Goal: Information Seeking & Learning: Learn about a topic

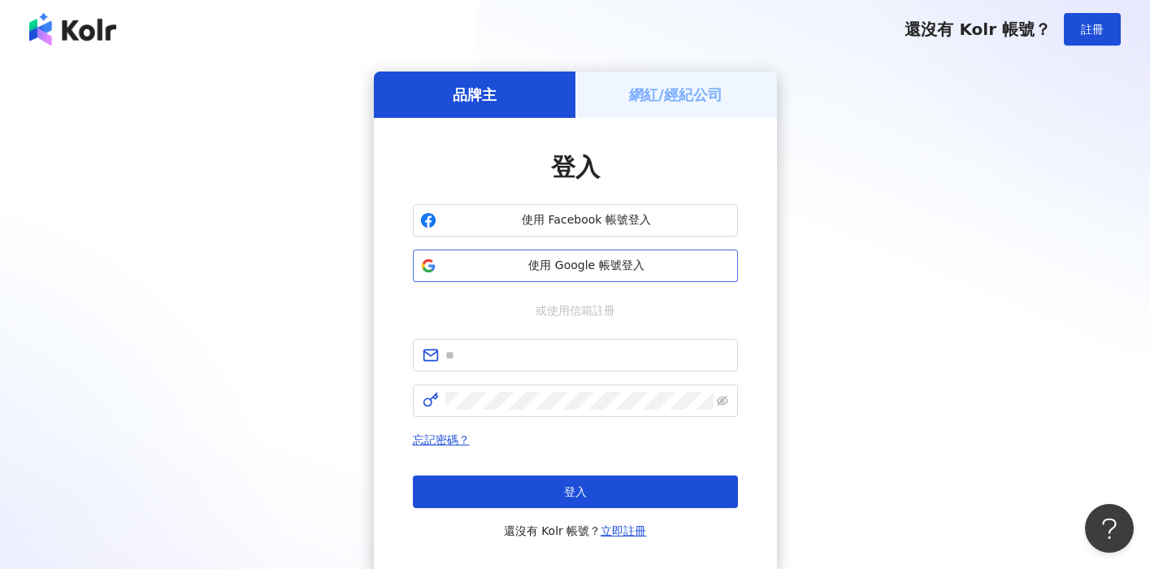
click at [580, 259] on span "使用 Google 帳號登入" at bounding box center [587, 266] width 288 height 16
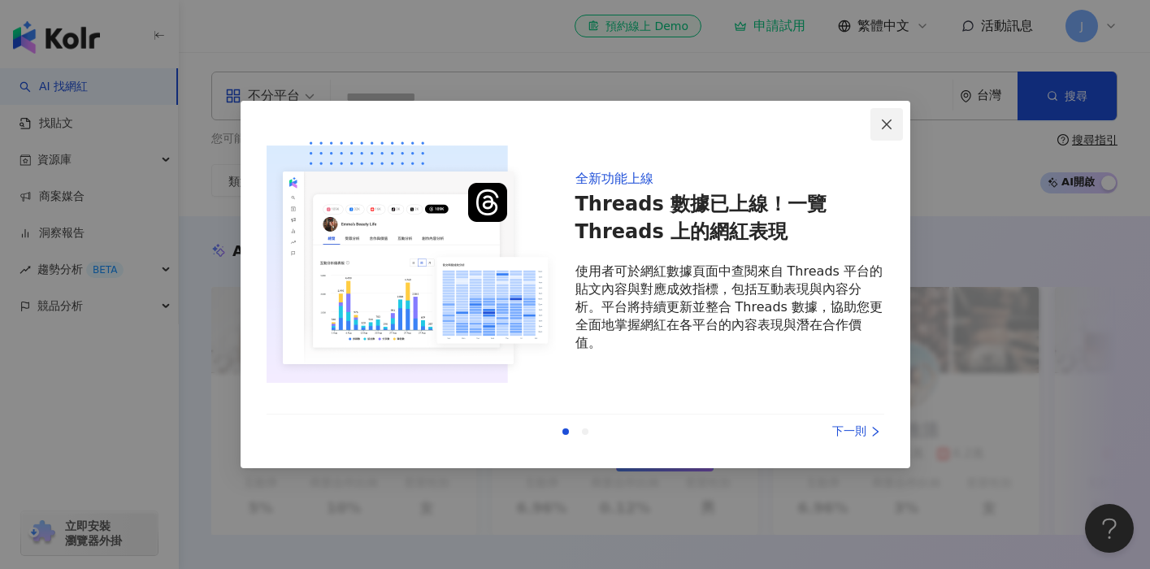
click at [886, 125] on icon "close" at bounding box center [886, 124] width 13 height 13
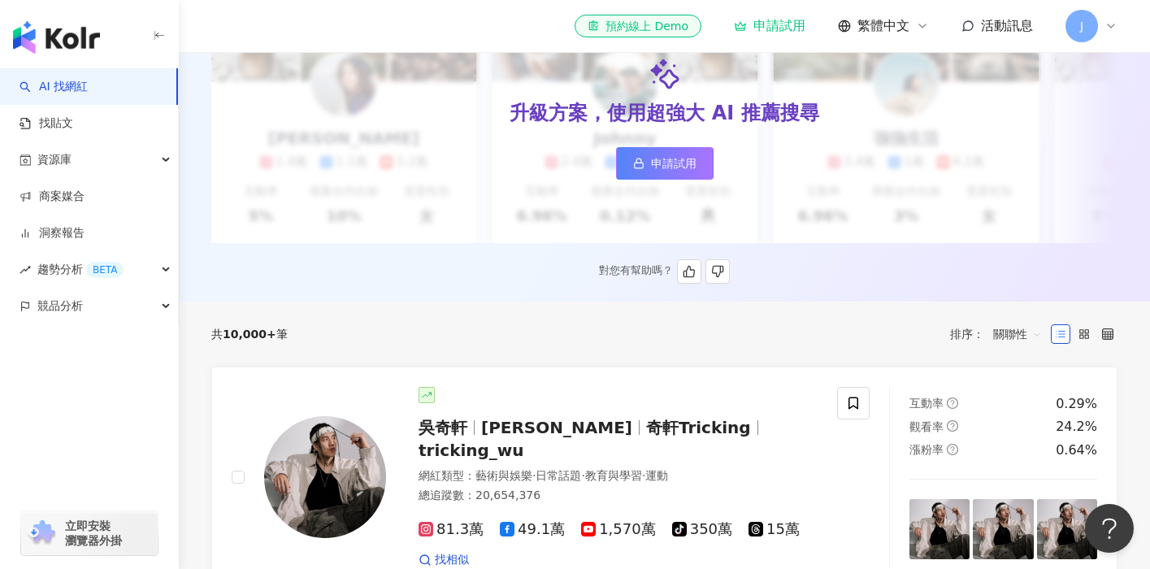
scroll to position [176, 0]
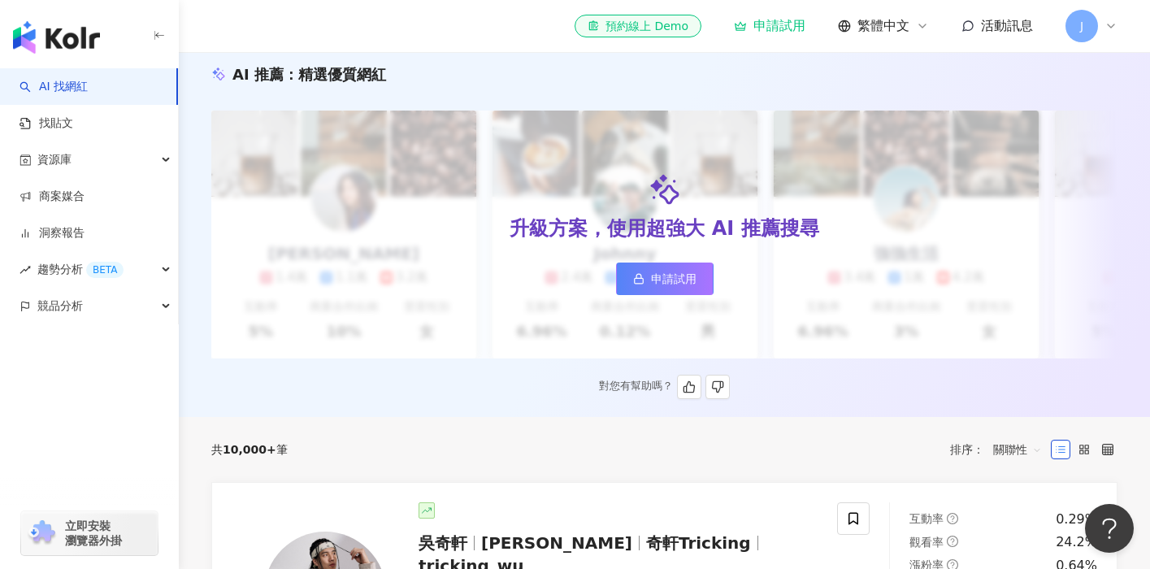
click at [675, 279] on span "申請試用" at bounding box center [674, 278] width 46 height 13
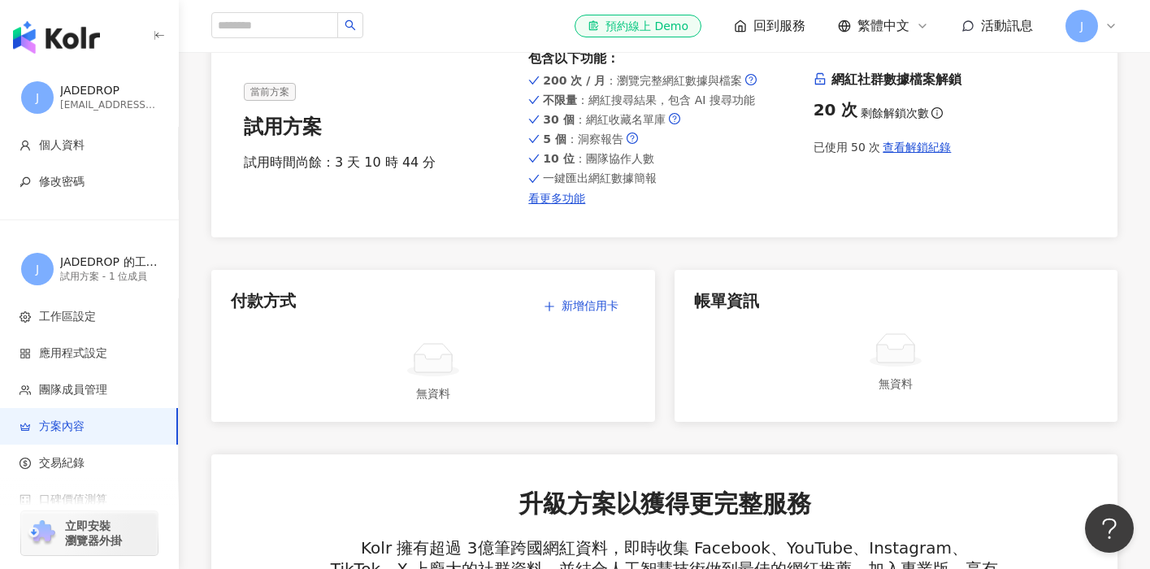
scroll to position [58, 0]
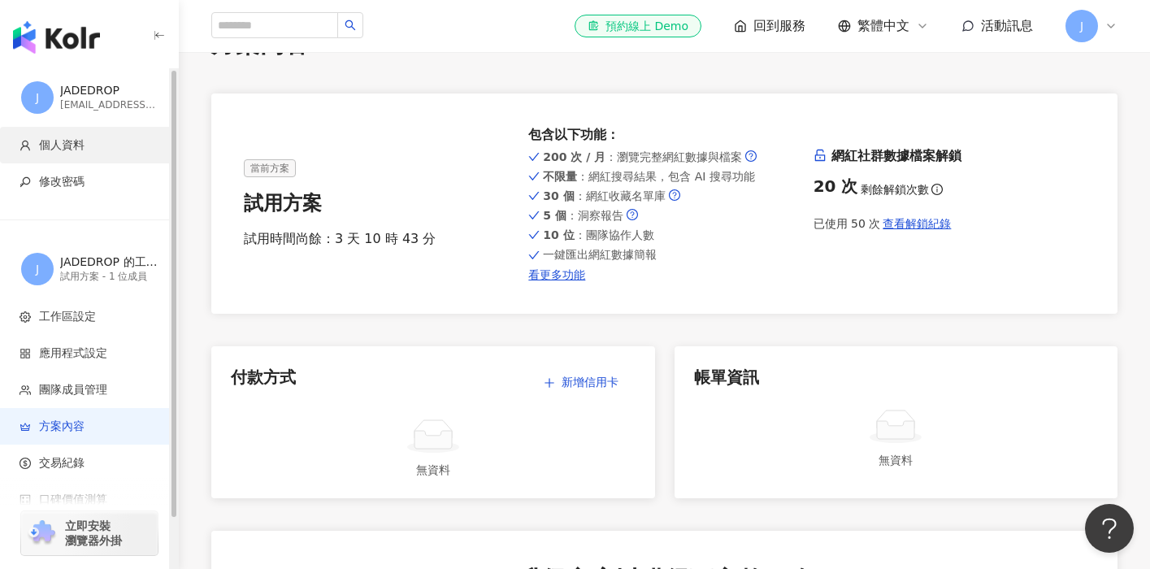
click at [68, 146] on span "個人資料" at bounding box center [62, 145] width 46 height 16
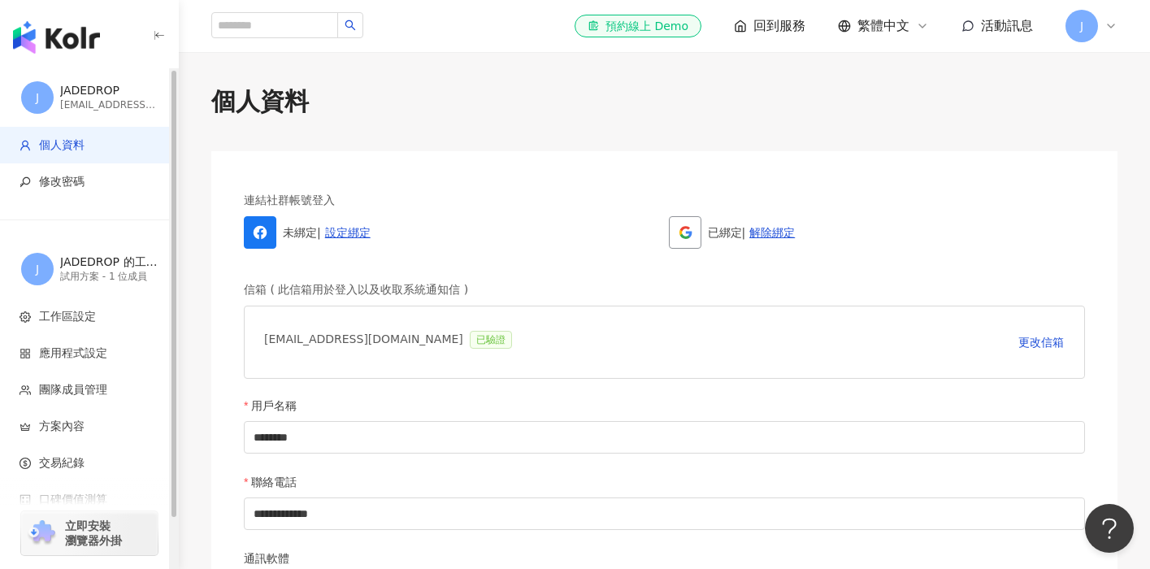
click at [75, 26] on img "button" at bounding box center [56, 37] width 87 height 33
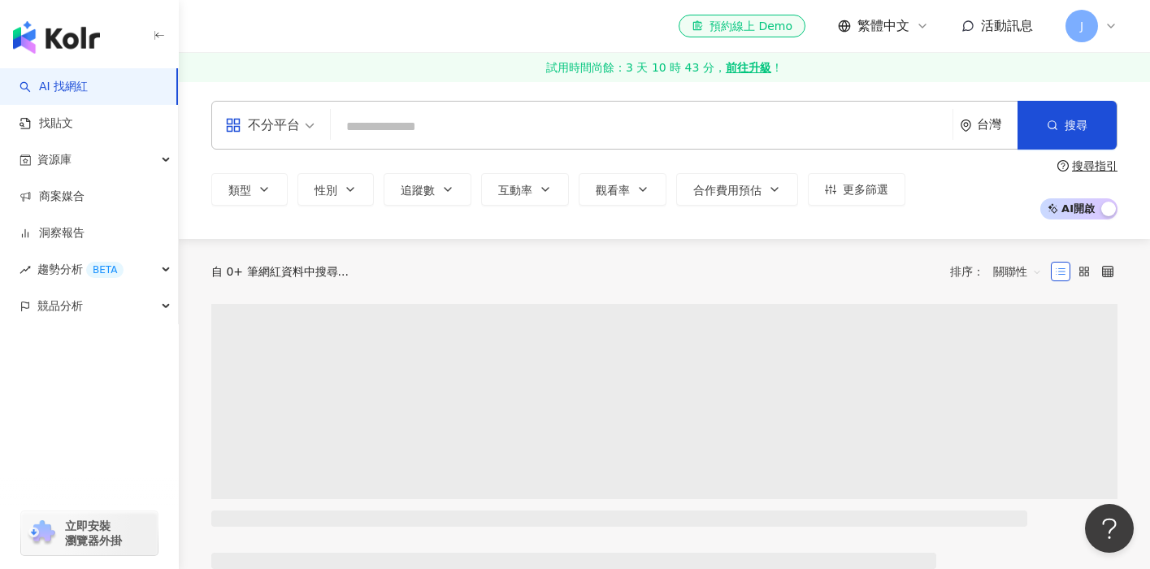
click at [424, 126] on input "search" at bounding box center [641, 126] width 609 height 31
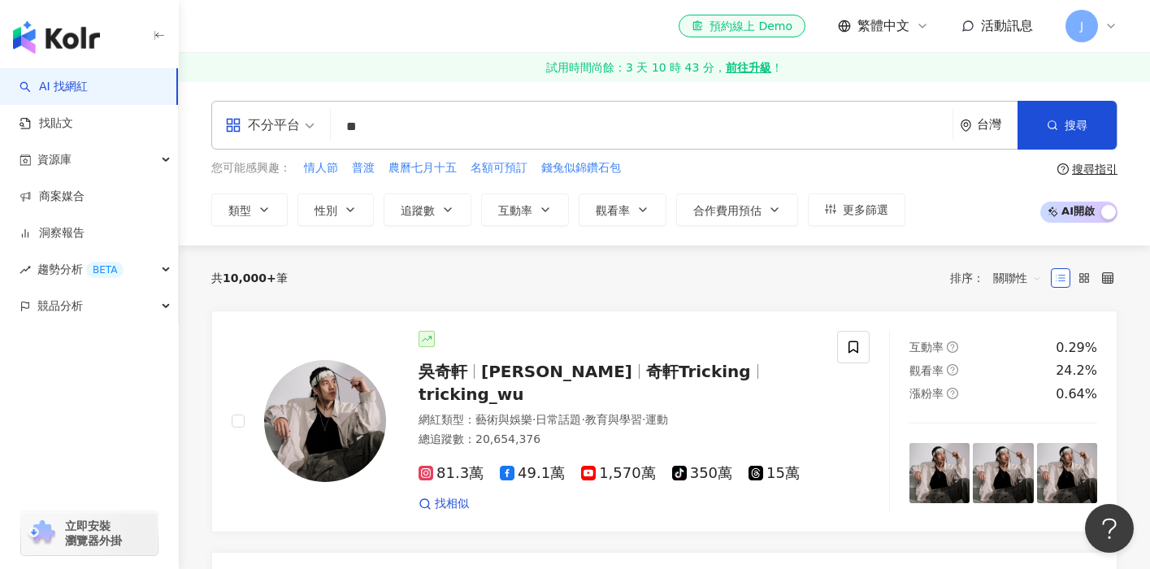
type input "*"
type input "**"
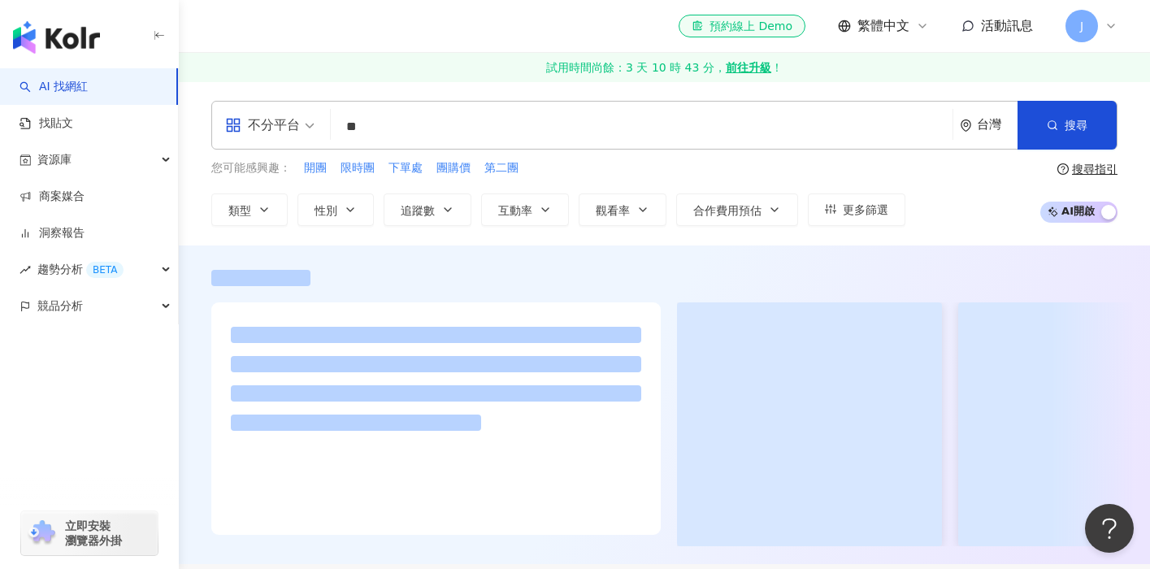
click at [418, 55] on link "試用時間尚餘：3 天 10 時 43 分， 前往升級 ！" at bounding box center [664, 67] width 971 height 29
click at [1076, 123] on span "搜尋" at bounding box center [1076, 125] width 23 height 13
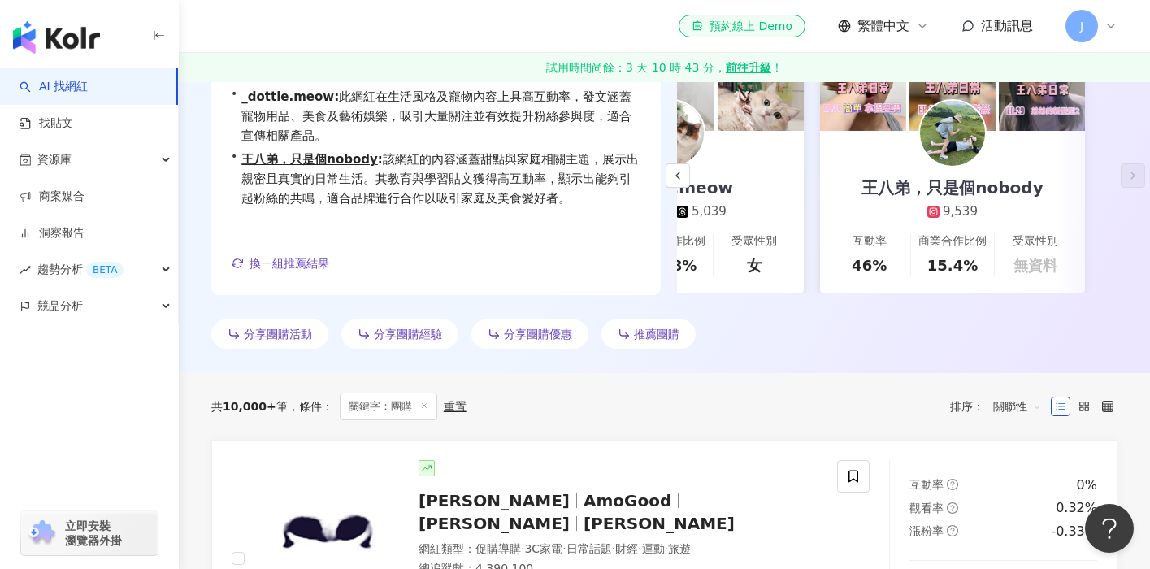
scroll to position [463, 0]
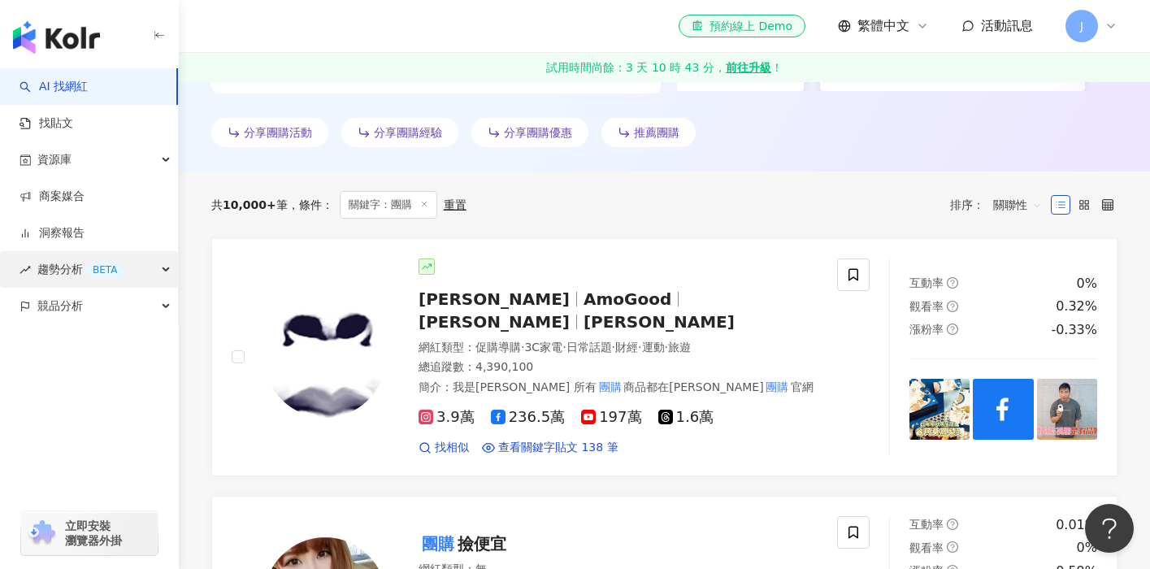
click at [123, 275] on span "趨勢分析 BETA" at bounding box center [80, 269] width 86 height 37
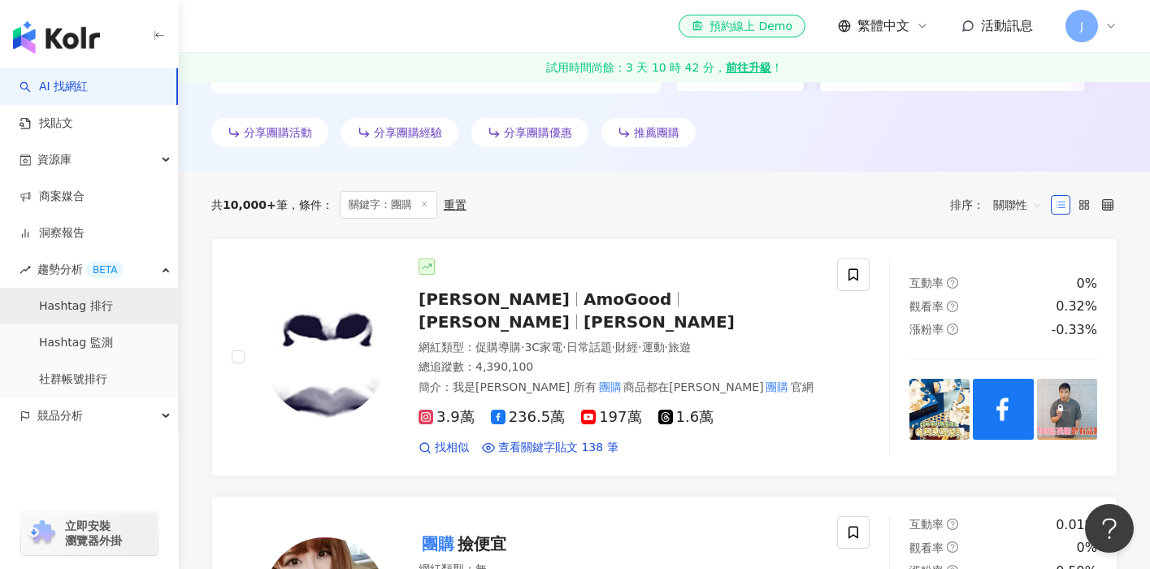
click at [98, 312] on link "Hashtag 排行" at bounding box center [76, 306] width 74 height 16
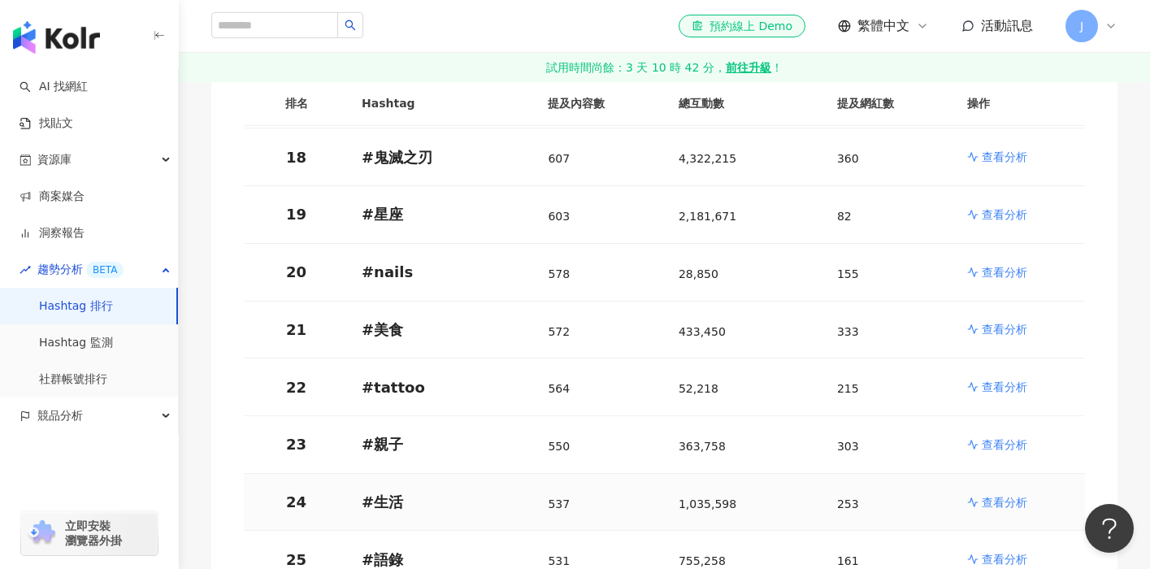
scroll to position [1299, 0]
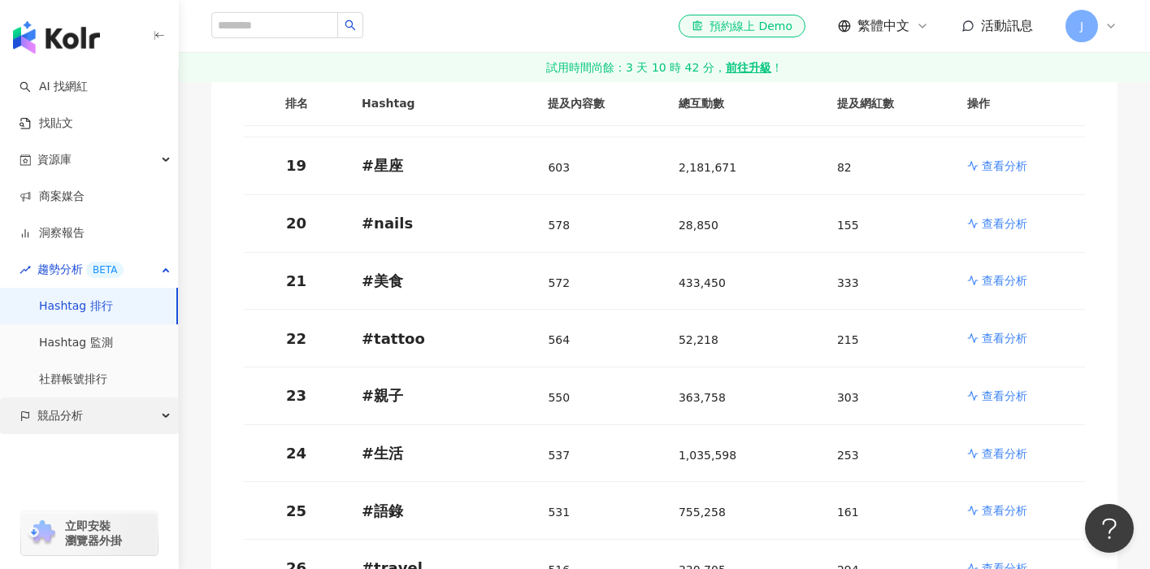
click at [120, 411] on div "競品分析" at bounding box center [89, 416] width 178 height 37
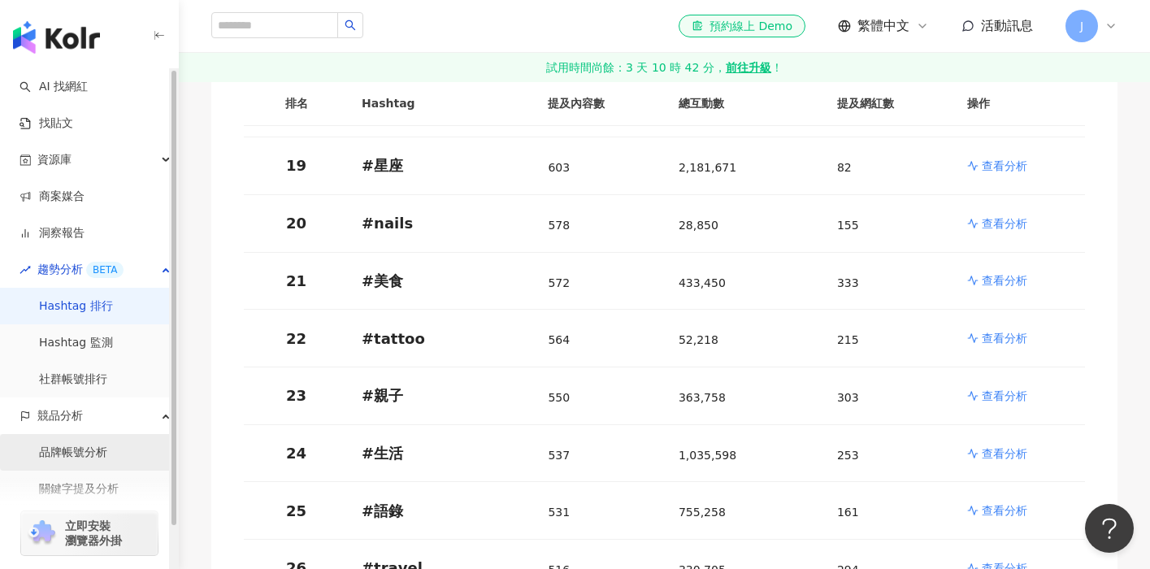
scroll to position [46, 0]
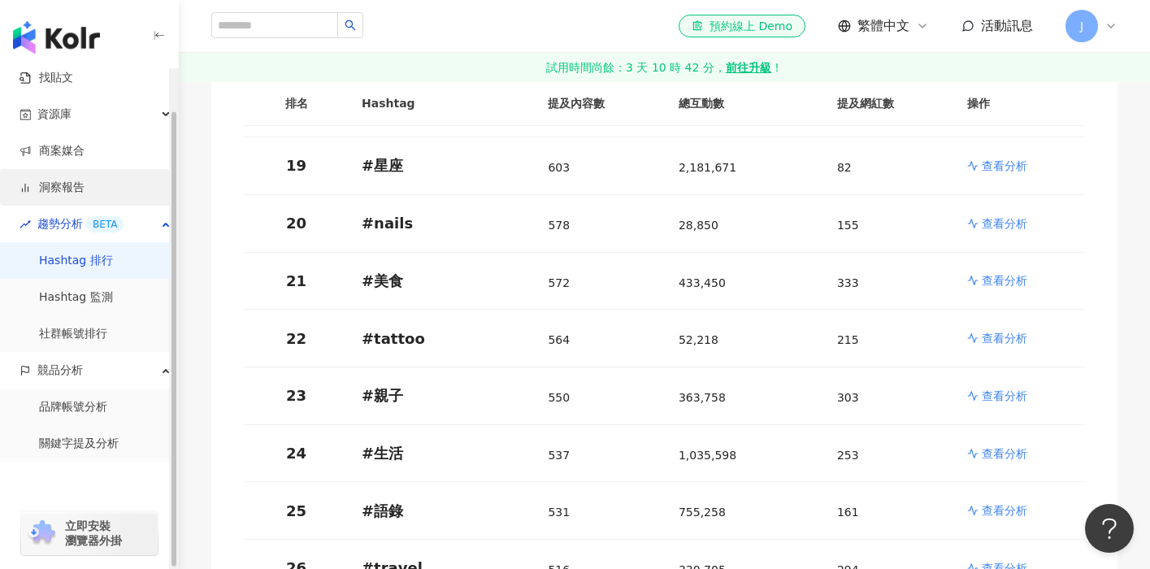
click at [85, 180] on link "洞察報告" at bounding box center [52, 188] width 65 height 16
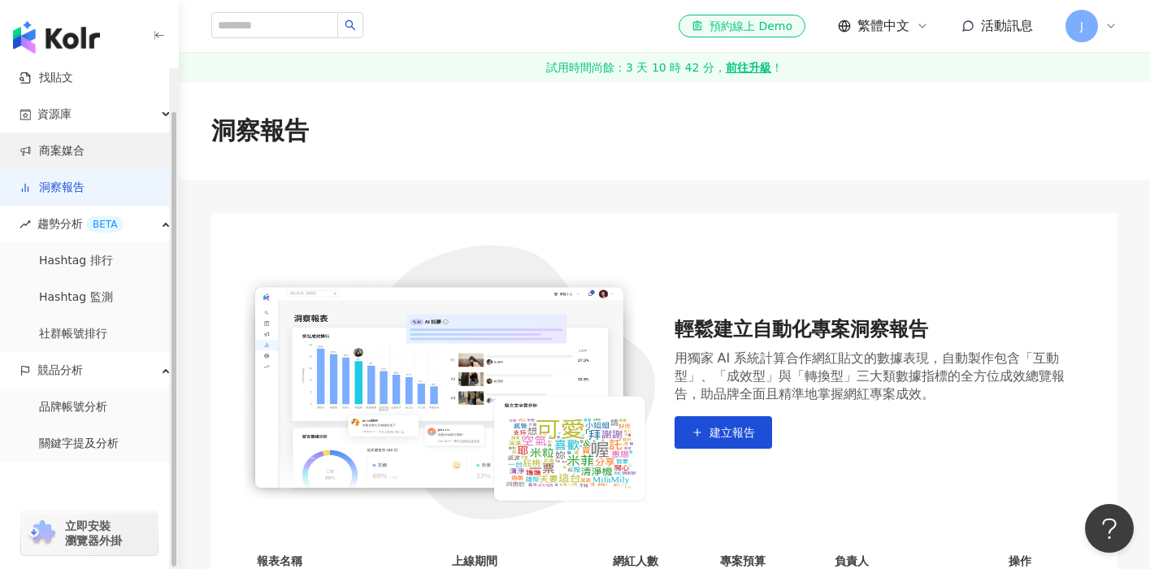
click at [85, 147] on link "商案媒合" at bounding box center [52, 151] width 65 height 16
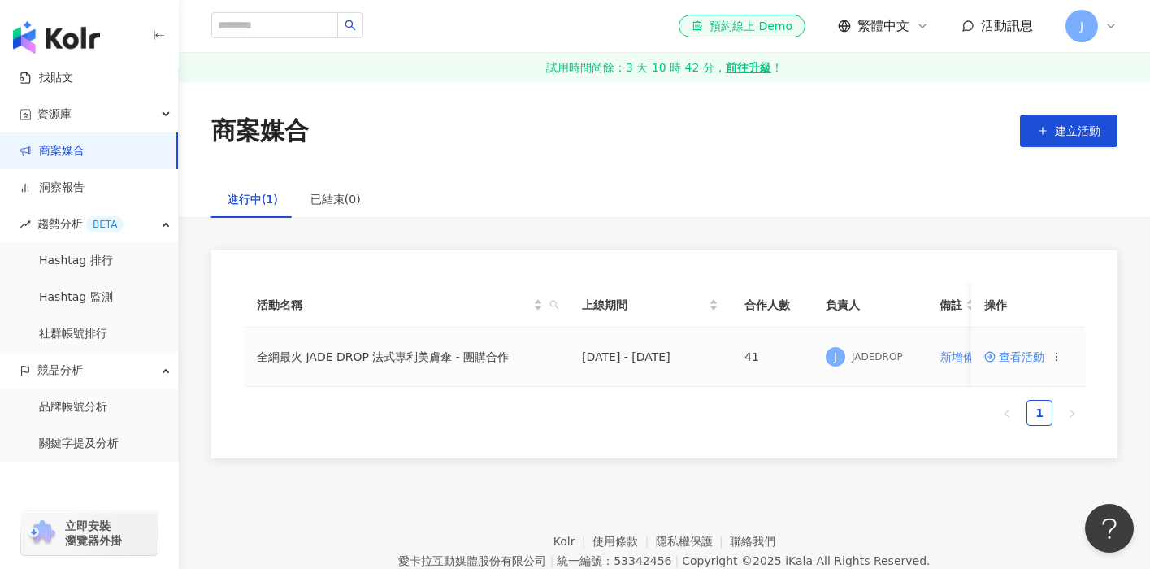
scroll to position [75, 0]
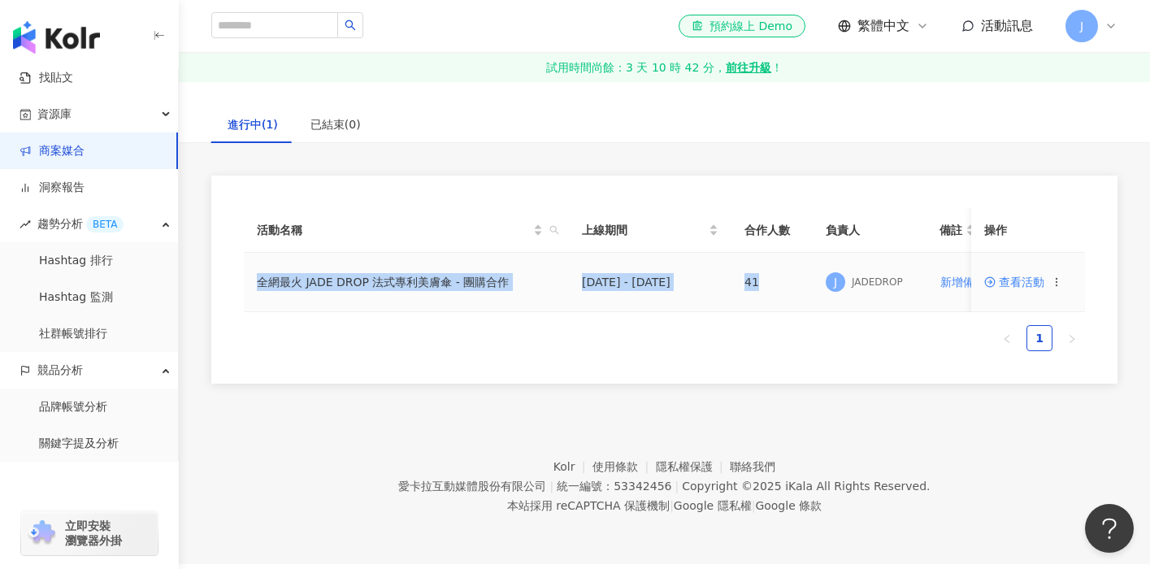
drag, startPoint x: 780, startPoint y: 284, endPoint x: 485, endPoint y: 265, distance: 296.5
click at [485, 265] on tr "全網最火 JADE DROP 法式專利美膚傘 - 團購合作 [DATE] - [DATE] 41 J JADEDROP 新增備註 查看活動" at bounding box center [679, 282] width 871 height 59
click at [485, 265] on td "全網最火 JADE DROP 法式專利美膚傘 - 團購合作" at bounding box center [406, 282] width 325 height 59
drag, startPoint x: 285, startPoint y: 285, endPoint x: 776, endPoint y: 300, distance: 492.1
click at [776, 300] on tr "全網最火 JADE DROP 法式專利美膚傘 - 團購合作 [DATE] - [DATE] 41 J JADEDROP 新增備註 查看活動" at bounding box center [679, 282] width 871 height 59
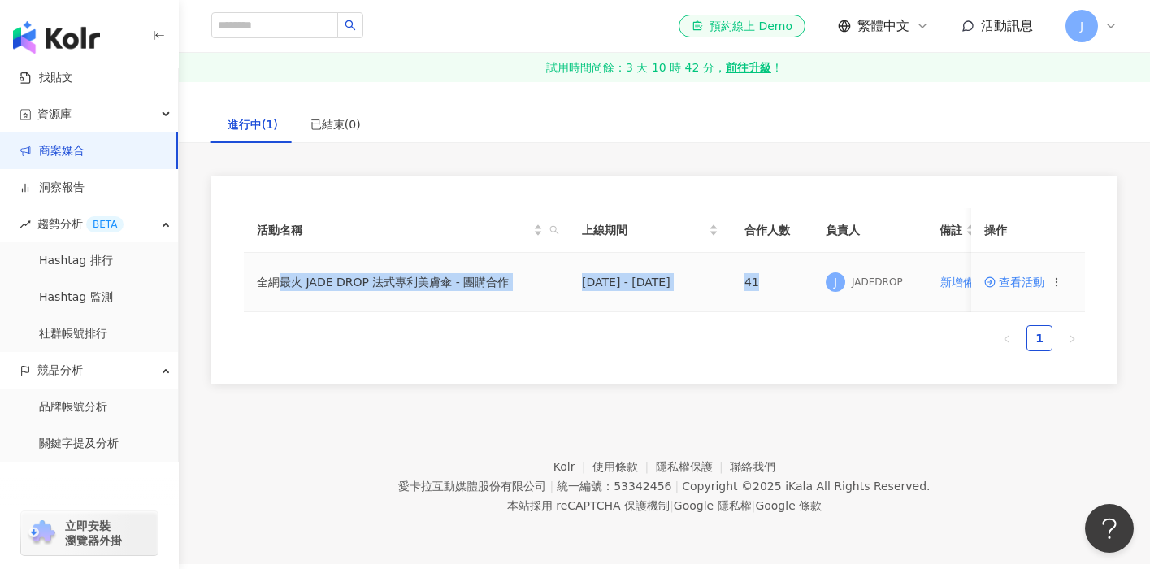
click at [776, 300] on td "41" at bounding box center [772, 282] width 81 height 59
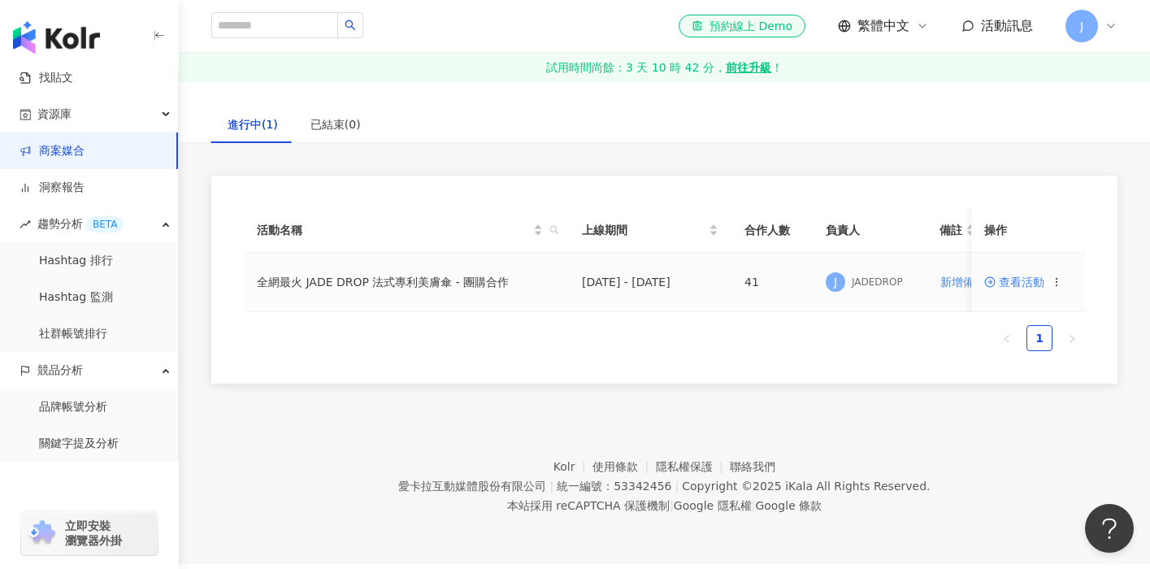
click at [724, 291] on td "[DATE] - [DATE]" at bounding box center [650, 282] width 163 height 59
click at [1037, 281] on span "查看活動" at bounding box center [1014, 281] width 60 height 11
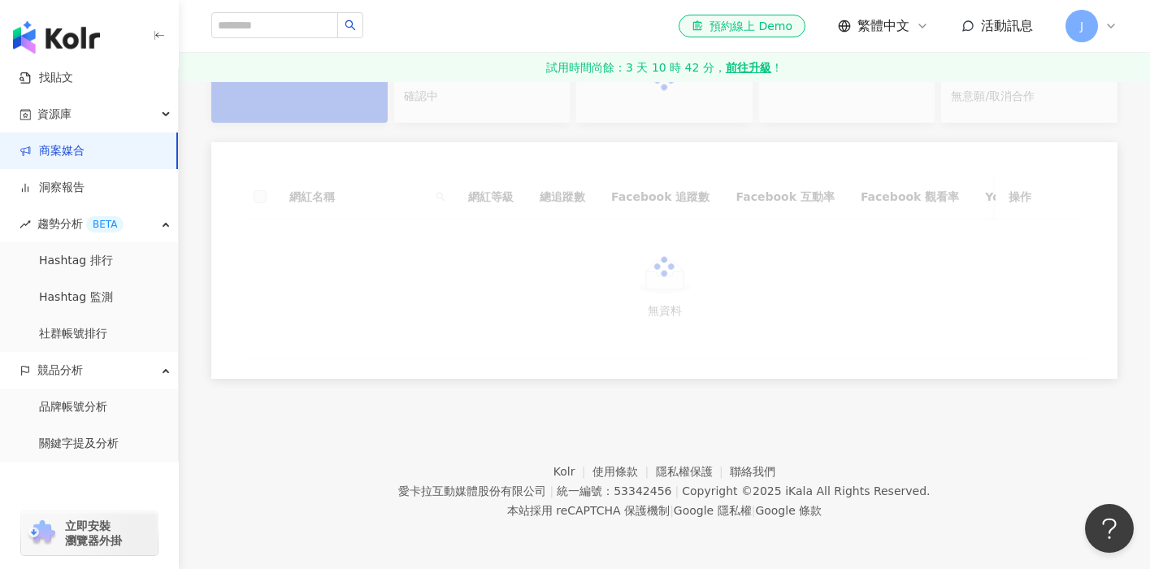
scroll to position [201, 0]
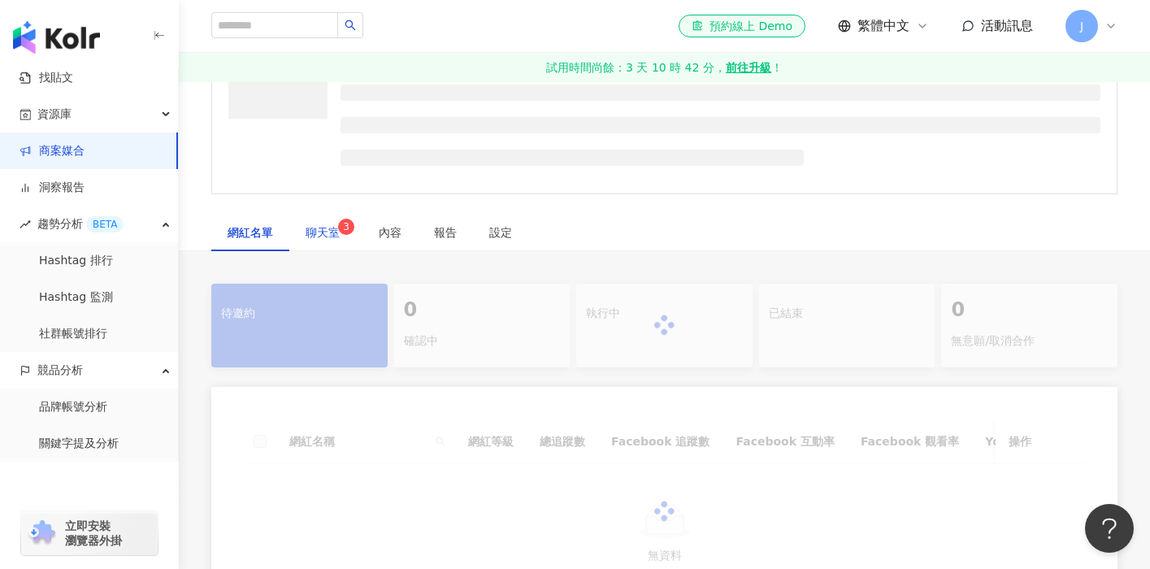
click at [331, 232] on span "聊天室 3" at bounding box center [326, 232] width 41 height 11
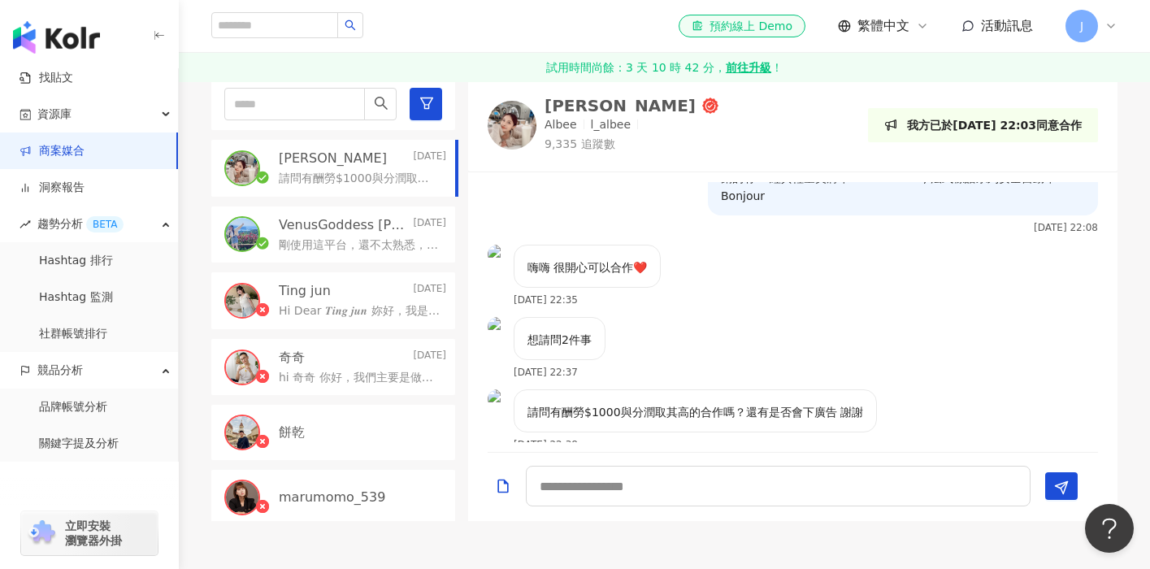
scroll to position [529, 0]
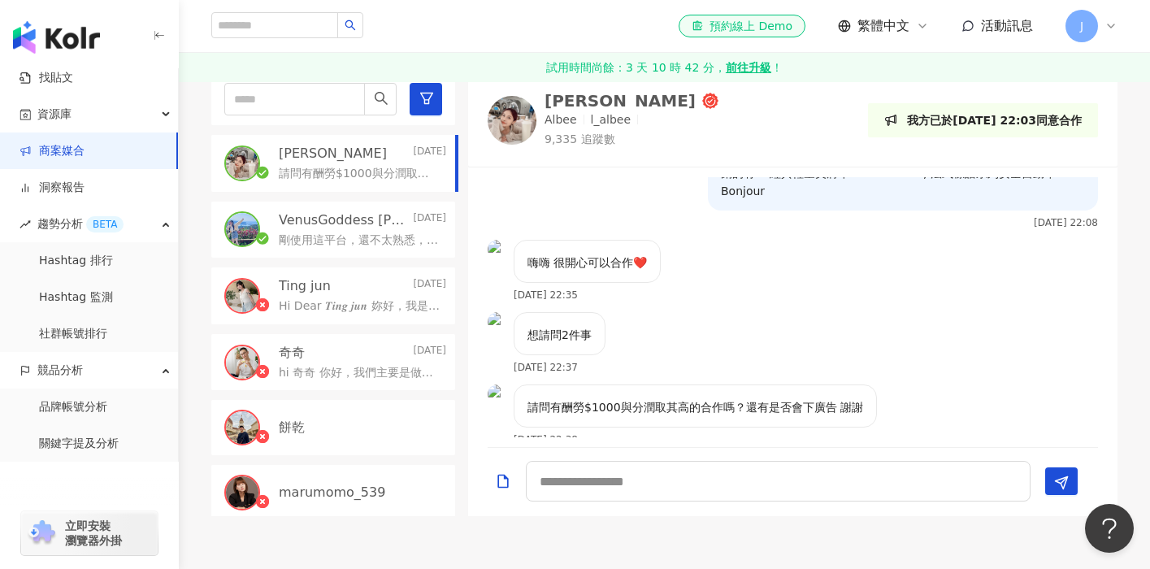
click at [389, 222] on p "VenusGoddess [PERSON_NAME]" at bounding box center [344, 220] width 131 height 18
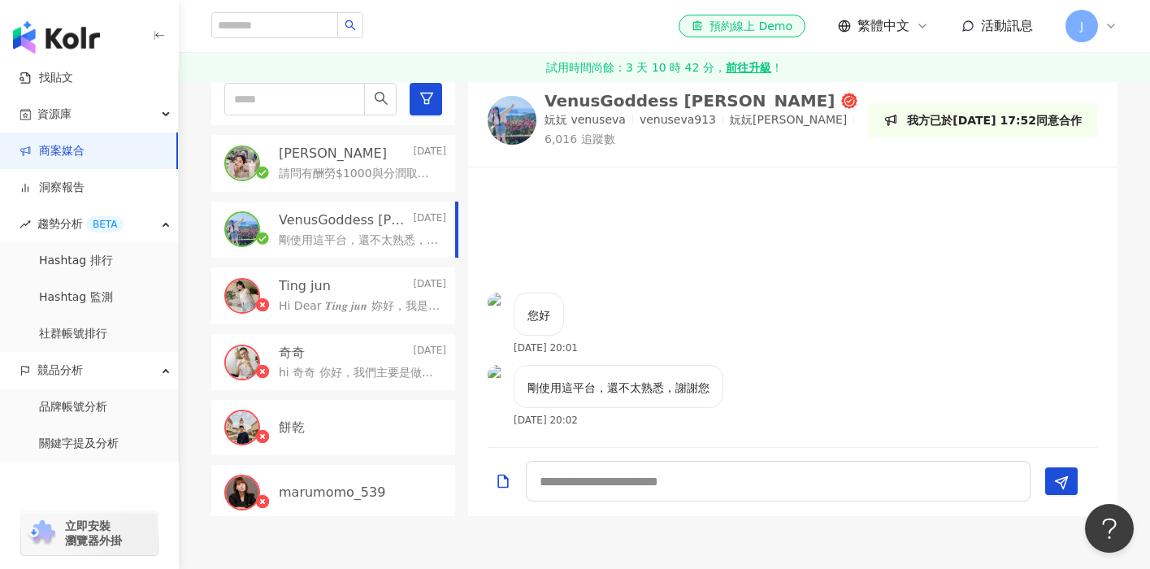
click at [363, 280] on div "Ting jun [DATE]" at bounding box center [362, 286] width 167 height 18
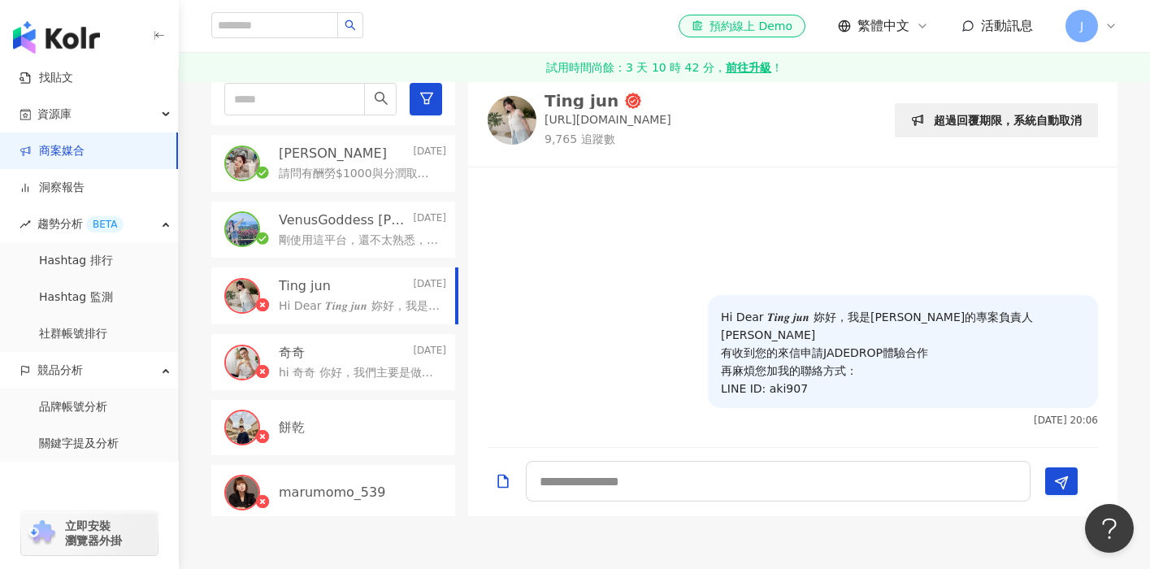
click at [334, 358] on div "奇奇 [DATE]" at bounding box center [362, 353] width 167 height 18
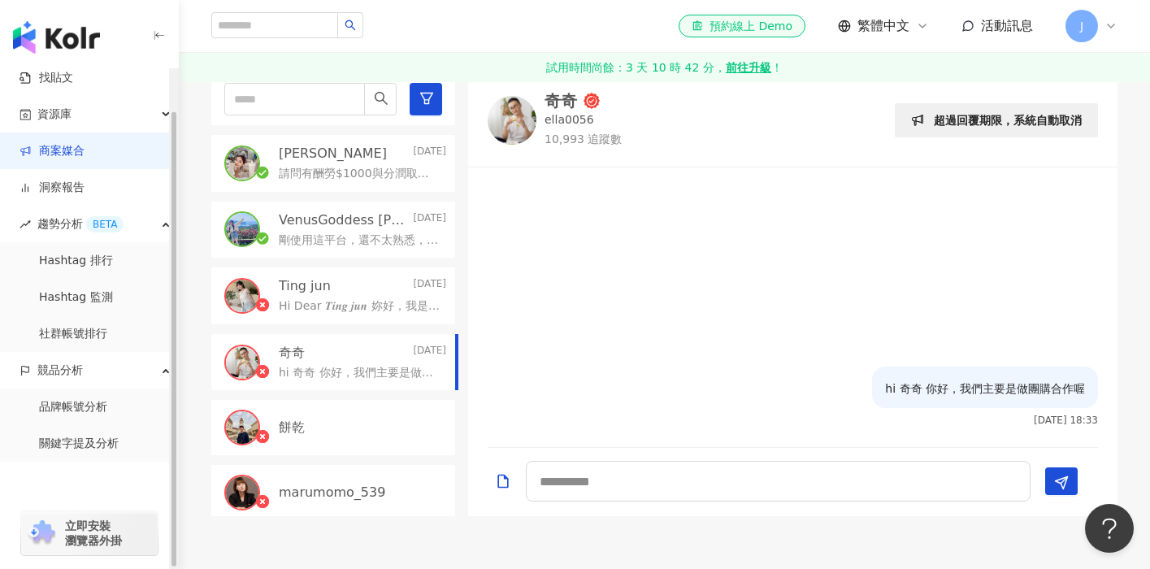
click at [86, 49] on img "button" at bounding box center [56, 37] width 87 height 33
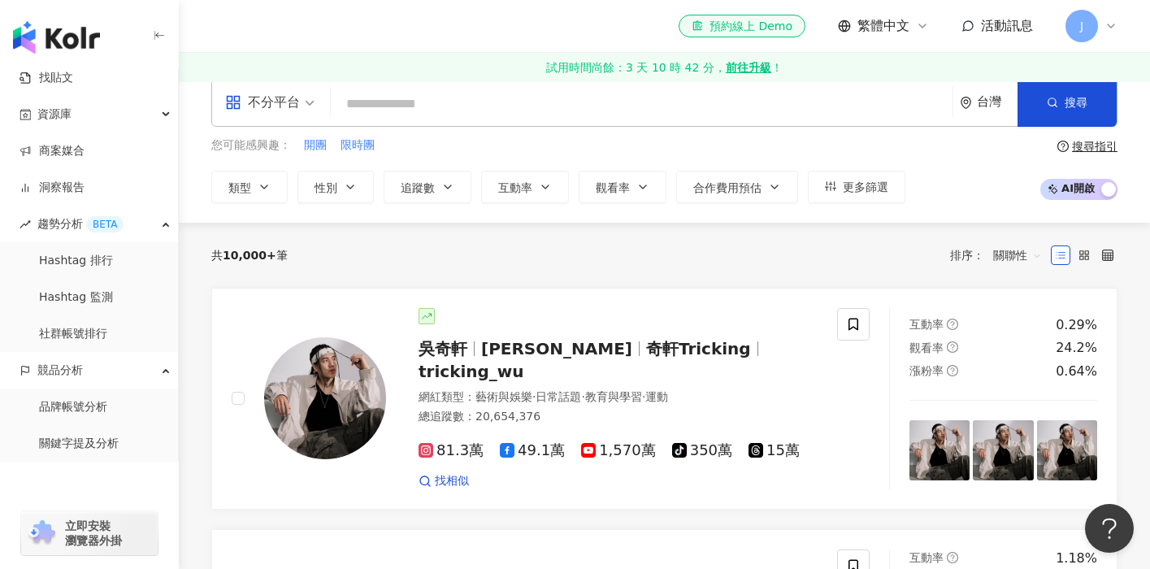
scroll to position [24, 0]
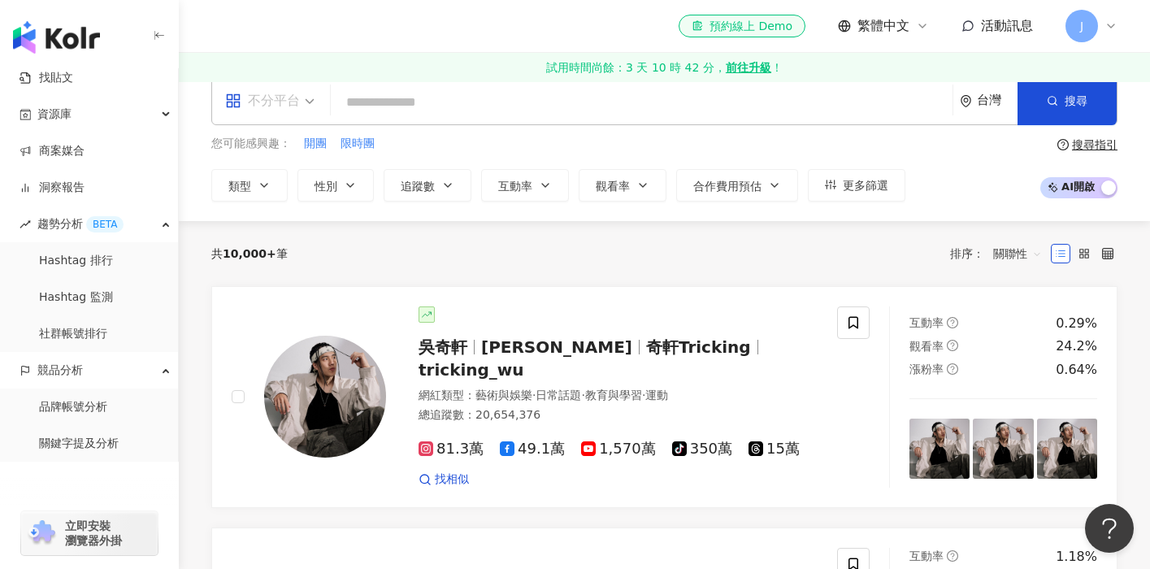
click at [313, 103] on span "不分平台" at bounding box center [269, 101] width 89 height 26
click at [460, 231] on div "共 10,000+ 筆 排序： 關聯性" at bounding box center [664, 253] width 906 height 65
click at [744, 182] on span "合作費用預估" at bounding box center [727, 186] width 68 height 13
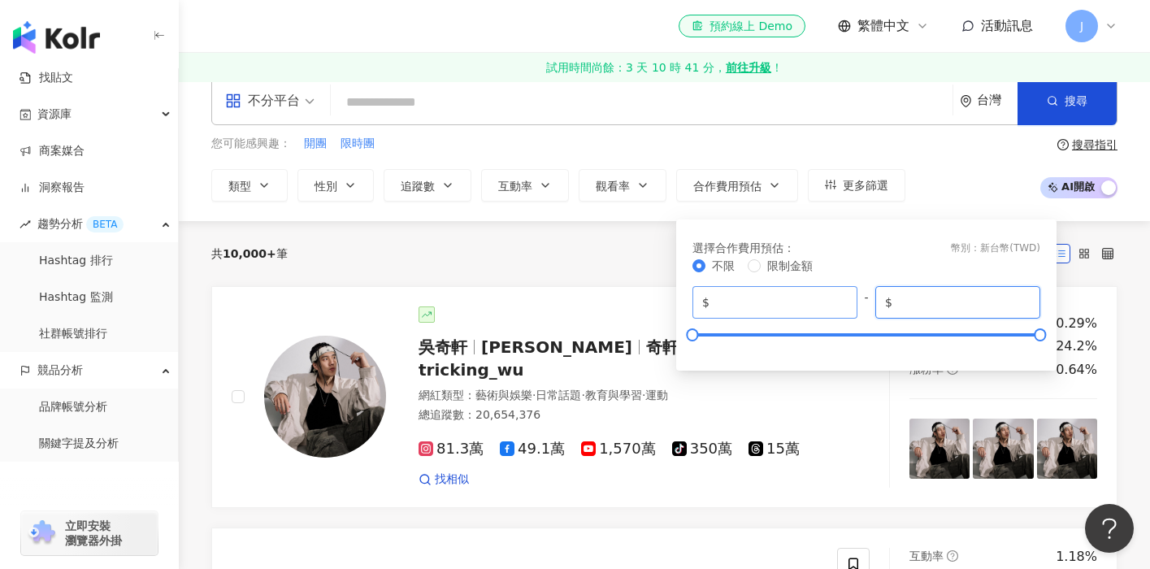
drag, startPoint x: 969, startPoint y: 302, endPoint x: 770, endPoint y: 301, distance: 199.2
click at [769, 302] on div "$ * - $ *******" at bounding box center [867, 302] width 348 height 33
type input "*"
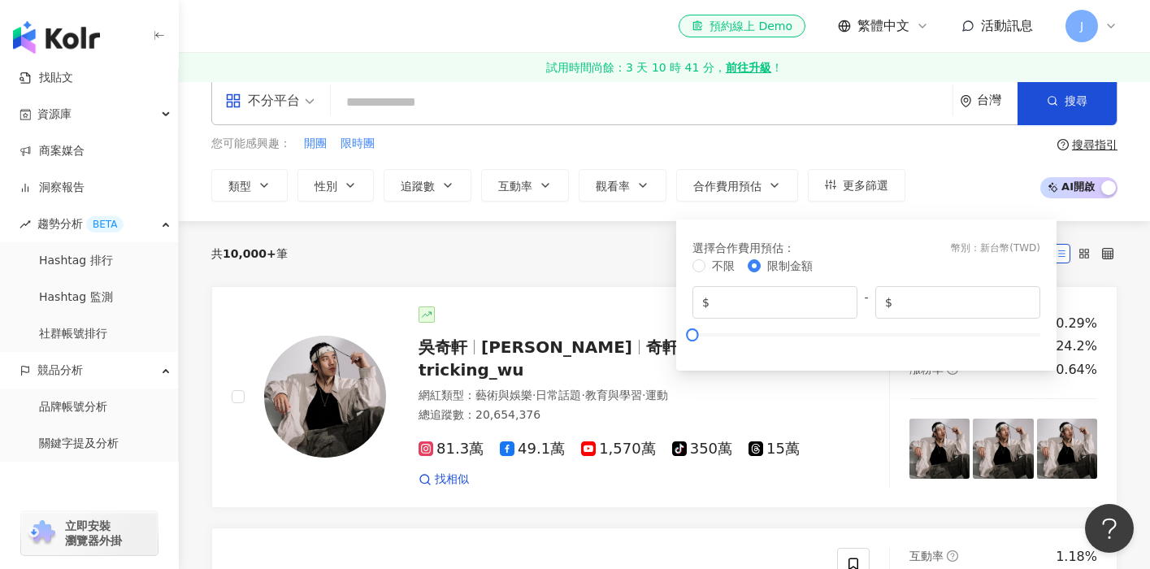
click at [848, 344] on div "不限 限制金額 $ * - $ *" at bounding box center [867, 304] width 348 height 94
click at [954, 172] on div "您可能感興趣： 開團 限時團 類型 性別 追蹤數 互動率 觀看率 合作費用預估 更多篩選 選擇合作費用預估 ： 幣別 ： 新台幣 ( TWD ) 不限 限制金…" at bounding box center [664, 168] width 906 height 67
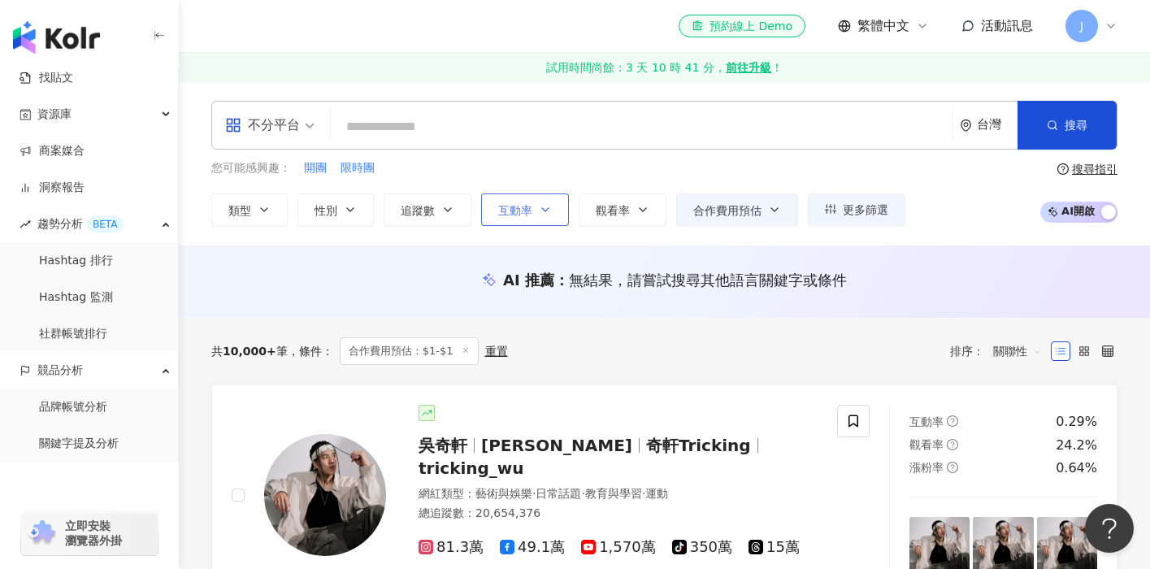
click at [521, 201] on button "互動率" at bounding box center [525, 209] width 88 height 33
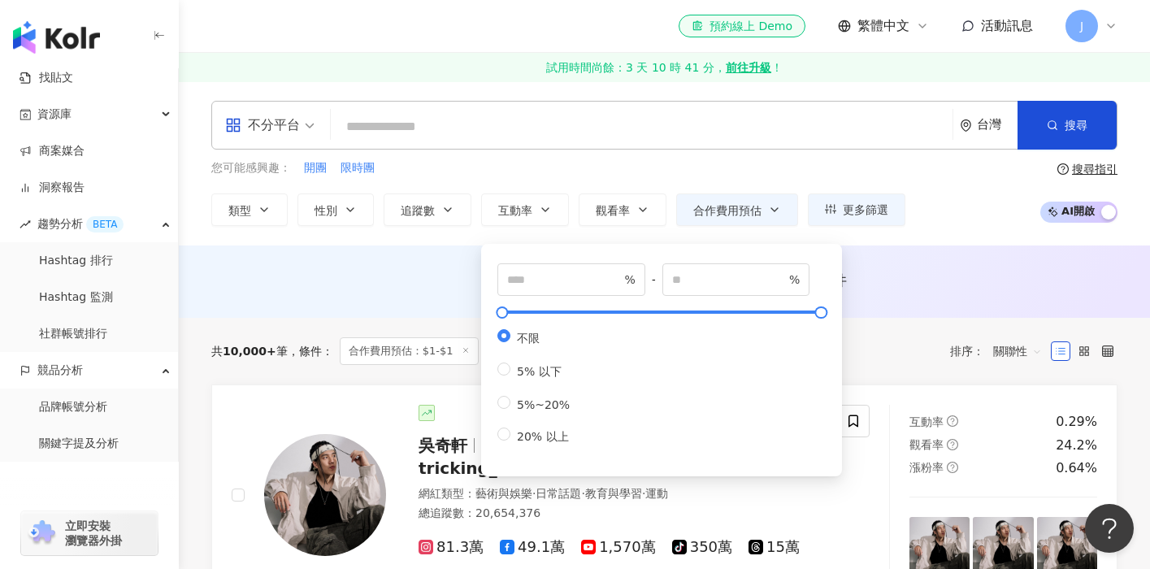
click at [572, 172] on div "您可能感興趣： 開團 限時團" at bounding box center [558, 168] width 694 height 18
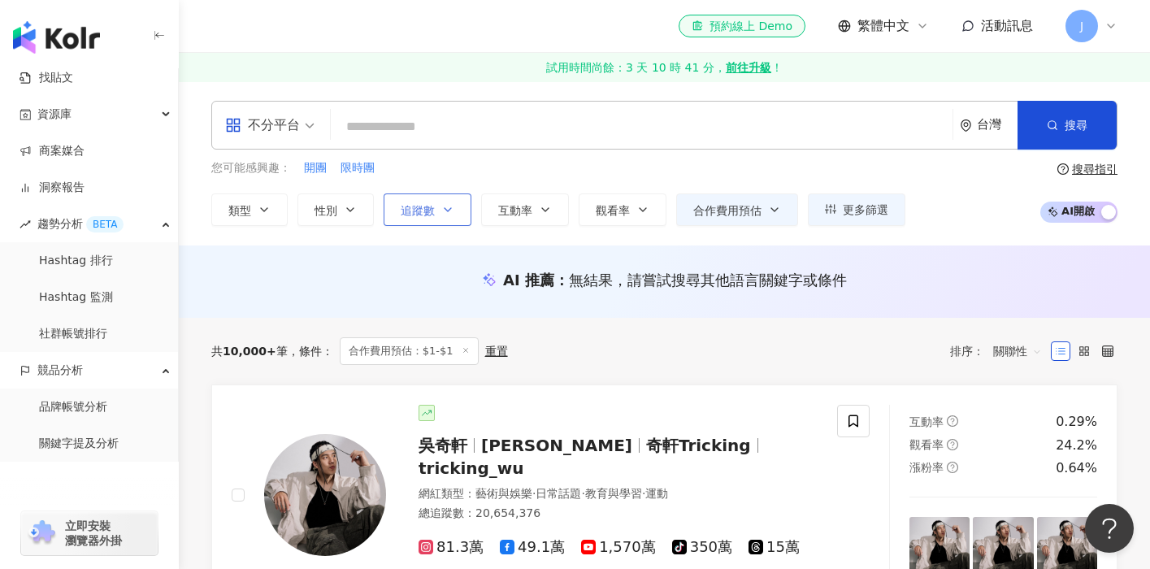
click at [430, 209] on span "追蹤數" at bounding box center [418, 210] width 34 height 13
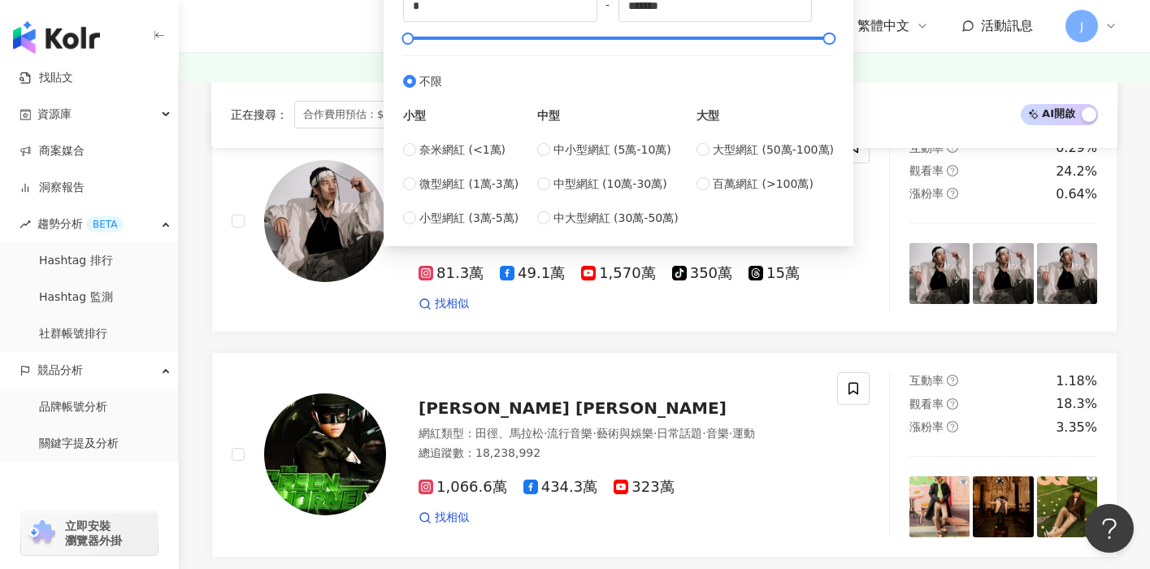
scroll to position [276, 0]
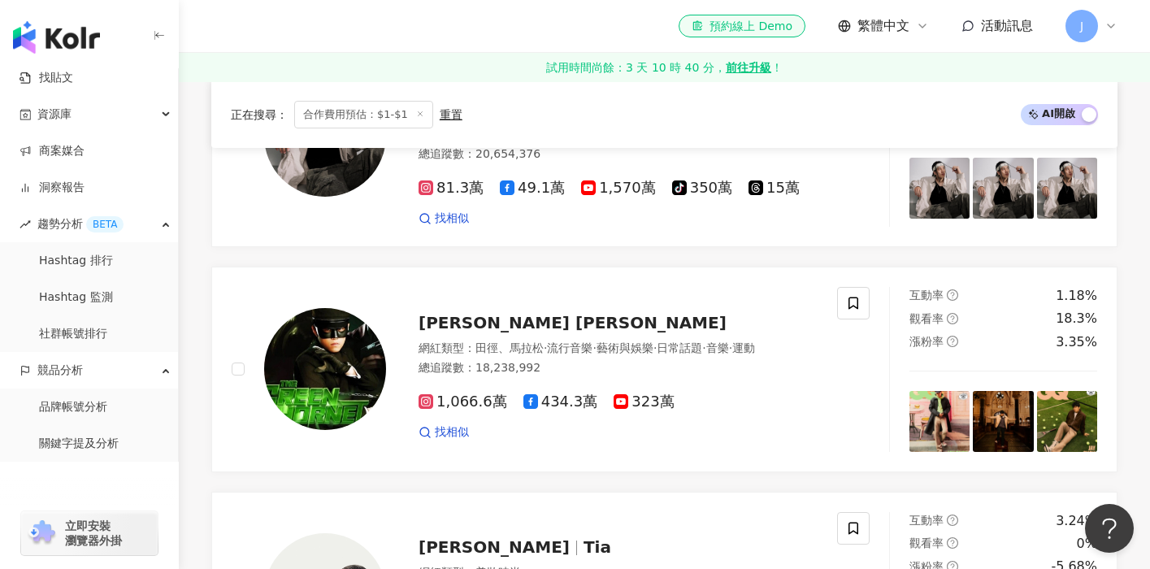
scroll to position [0, 0]
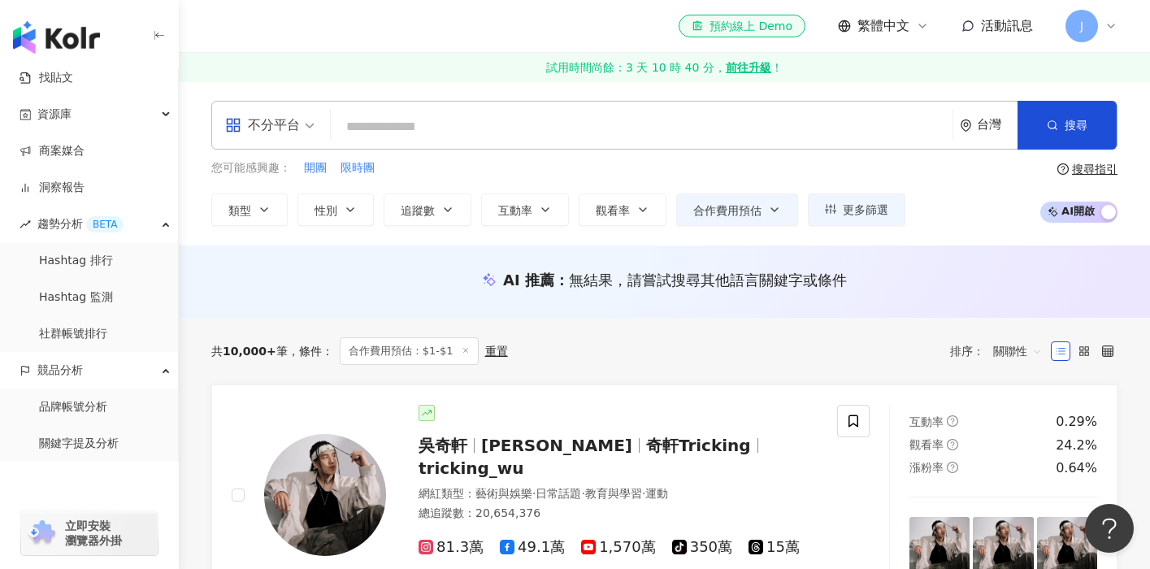
click at [520, 120] on input "search" at bounding box center [641, 126] width 609 height 31
click at [1111, 216] on div "button" at bounding box center [1109, 213] width 15 height 21
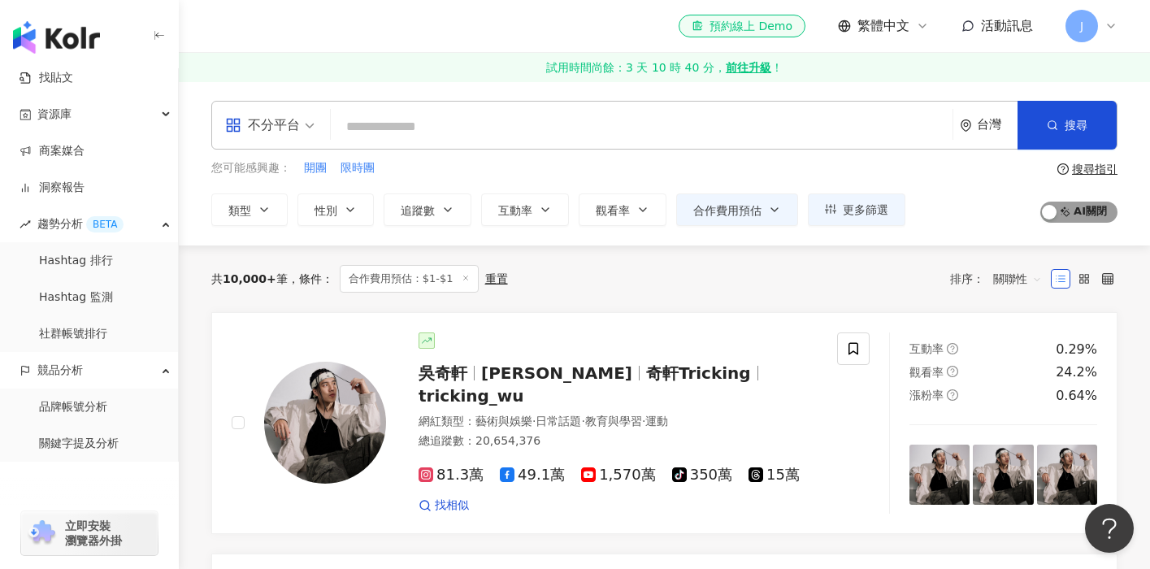
click at [1111, 216] on span "AI 開啟 AI 關閉" at bounding box center [1079, 212] width 77 height 21
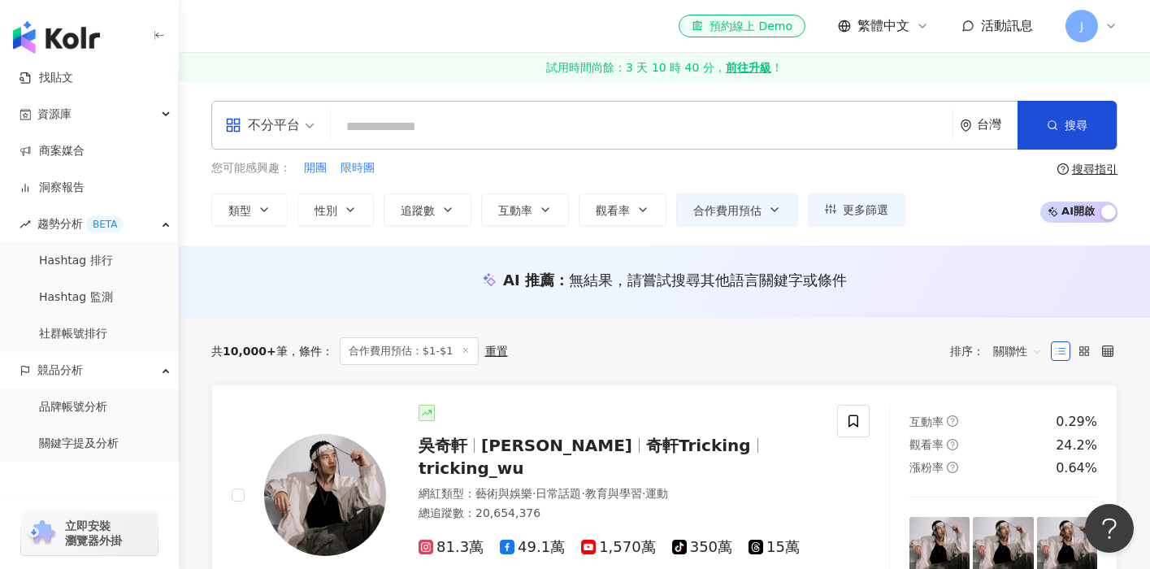
click at [508, 109] on div "不分平台 台灣 搜尋" at bounding box center [664, 125] width 906 height 49
click at [506, 119] on input "search" at bounding box center [641, 126] width 609 height 31
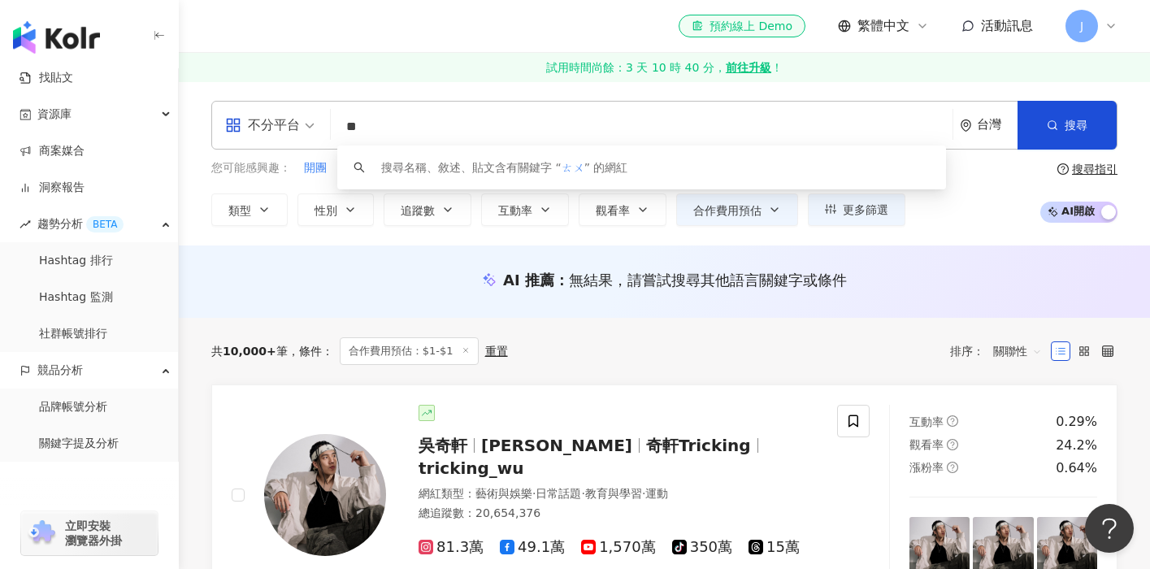
type input "*"
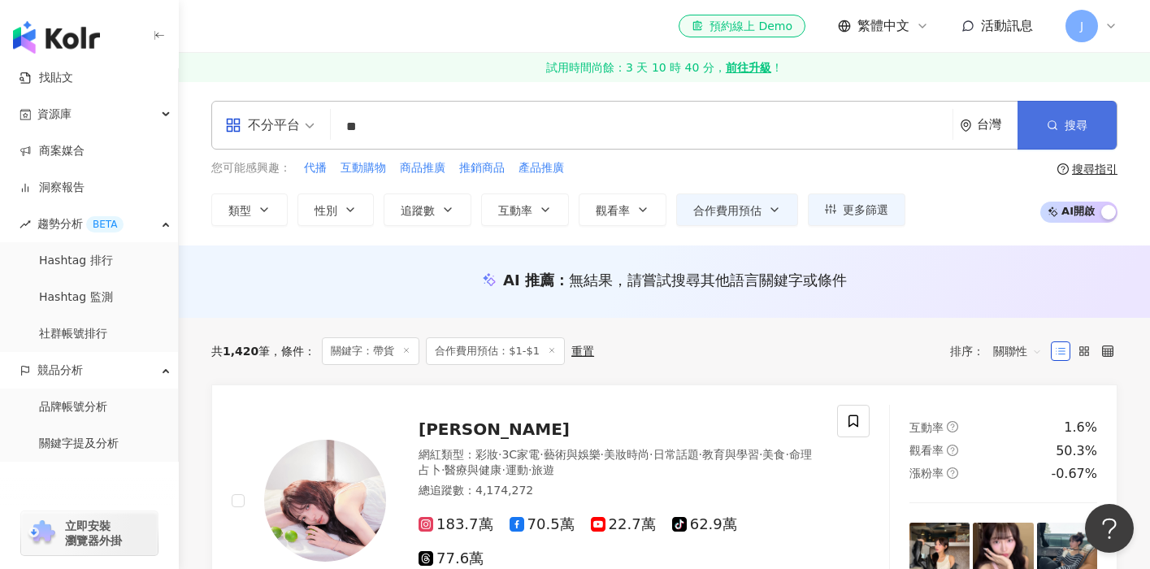
click at [1089, 125] on button "搜尋" at bounding box center [1067, 125] width 99 height 49
drag, startPoint x: 422, startPoint y: 168, endPoint x: 506, endPoint y: 168, distance: 83.7
click at [506, 168] on div "您可能感興趣： 代播 互動購物 商品推廣 推銷商品 產品推廣" at bounding box center [558, 168] width 694 height 18
click at [538, 164] on span "產品推廣" at bounding box center [542, 168] width 46 height 16
type input "****"
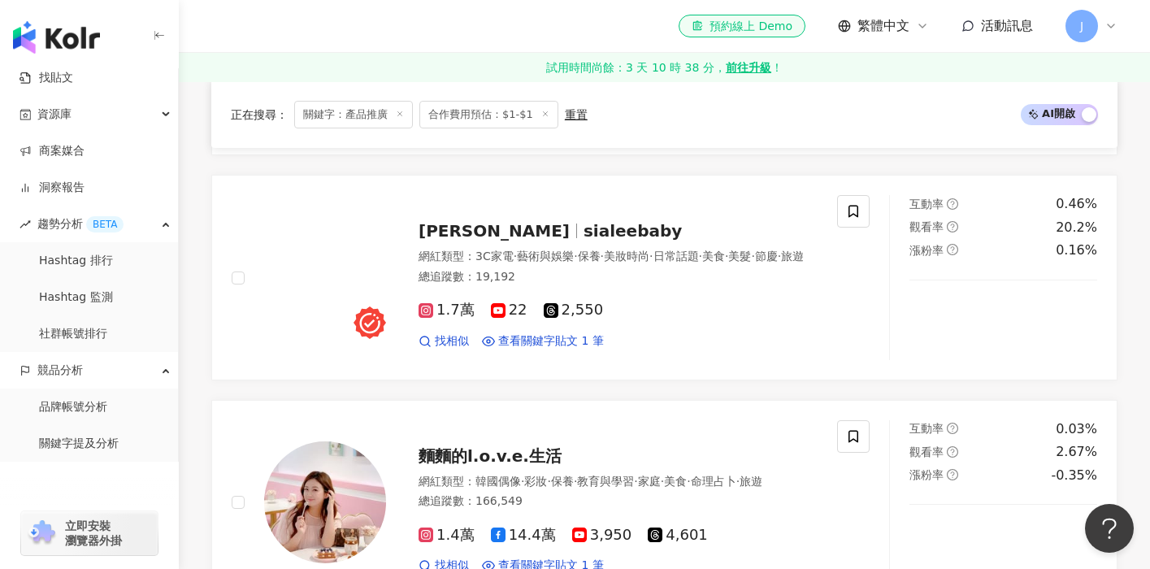
scroll to position [1607, 0]
